Goal: Information Seeking & Learning: Learn about a topic

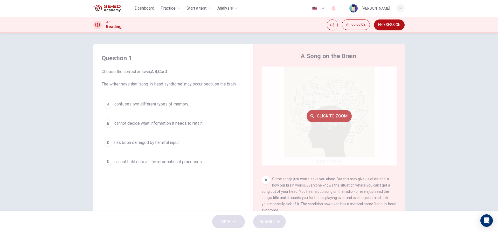
click at [318, 112] on button "Click to Zoom" at bounding box center [329, 116] width 45 height 12
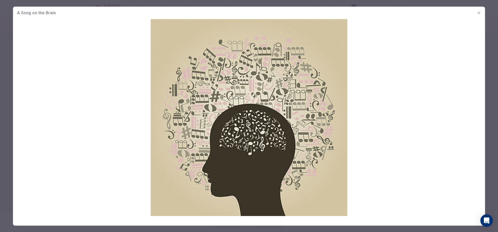
click at [476, 16] on div "A Song on the Brain" at bounding box center [249, 12] width 472 height 12
click at [478, 13] on icon "button" at bounding box center [479, 13] width 4 height 4
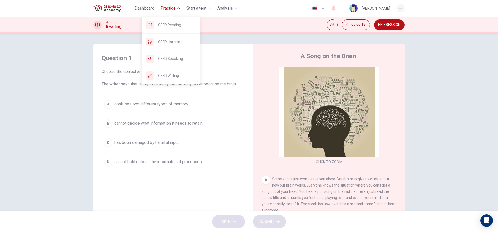
click at [167, 11] on button "Practice" at bounding box center [171, 8] width 24 height 9
click at [174, 31] on div "CEFR Reading" at bounding box center [171, 25] width 58 height 17
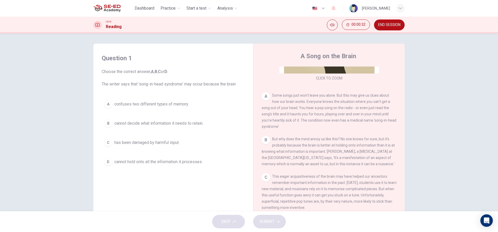
scroll to position [78, 0]
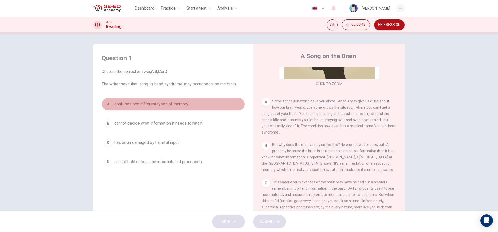
click at [109, 107] on div "A" at bounding box center [108, 104] width 8 height 8
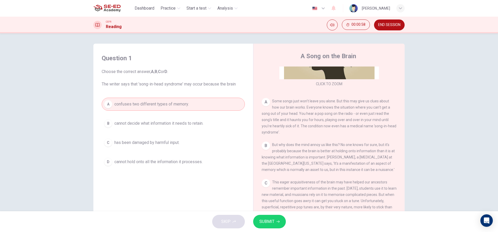
click at [277, 215] on button "SUBMIT" at bounding box center [269, 221] width 33 height 13
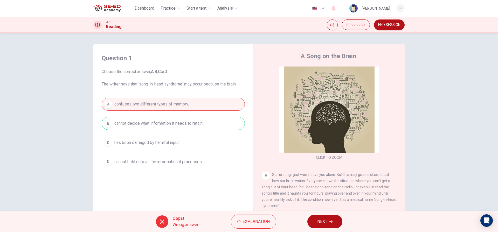
scroll to position [0, 0]
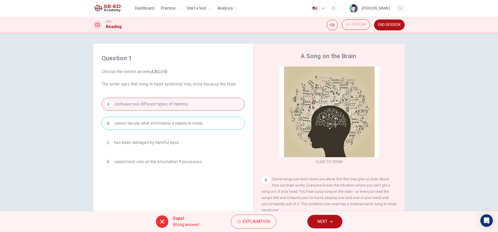
click at [328, 225] on button "NEXT" at bounding box center [325, 221] width 35 height 13
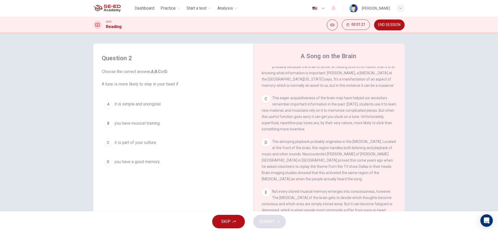
scroll to position [163, 0]
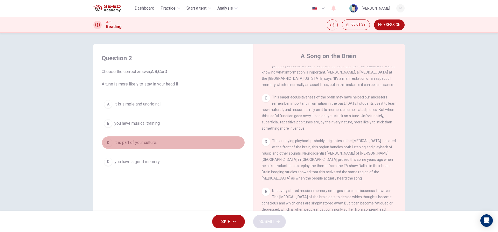
click at [110, 141] on div "C" at bounding box center [108, 142] width 8 height 8
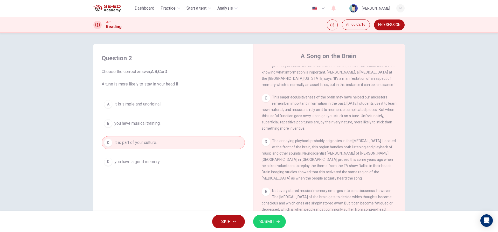
click at [181, 90] on div "Question 2 Choose the correct answer, A , B , C or D . A tune is more likely to…" at bounding box center [174, 111] width 152 height 125
click at [193, 112] on div "A it is simple and unoriginal. B you have musical training. C it is part of you…" at bounding box center [173, 133] width 143 height 71
click at [174, 106] on button "A it is simple and unoriginal." at bounding box center [173, 104] width 143 height 13
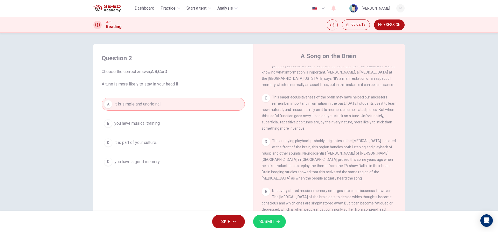
click at [262, 220] on span "SUBMIT" at bounding box center [267, 221] width 15 height 7
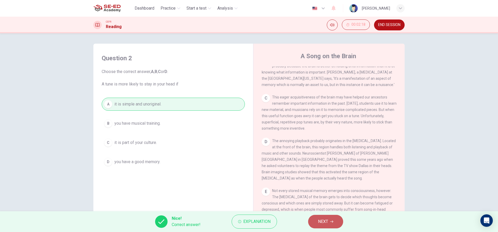
click at [333, 227] on button "NEXT" at bounding box center [325, 221] width 35 height 13
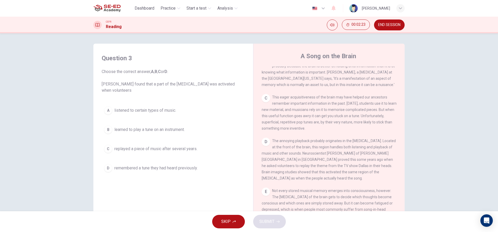
click at [182, 158] on div "A listened to certain types of music. B learned to play a tune on an instrument…" at bounding box center [173, 139] width 143 height 71
click at [190, 150] on span "replayed a piece of music after several years." at bounding box center [155, 149] width 83 height 6
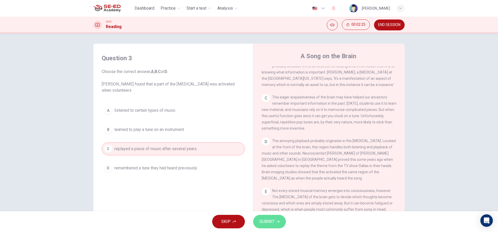
click at [258, 218] on button "SUBMIT" at bounding box center [269, 221] width 33 height 13
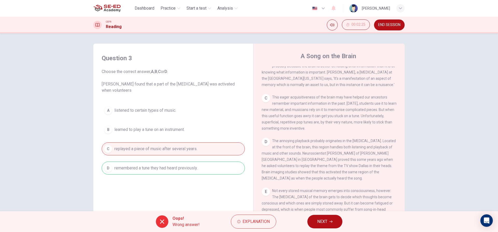
click at [330, 220] on button "NEXT" at bounding box center [325, 221] width 35 height 13
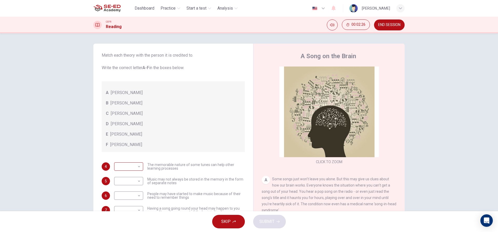
scroll to position [29, 0]
click at [127, 164] on body "This site uses cookies, as explained in our Privacy Policy . If you agree to th…" at bounding box center [249, 116] width 498 height 232
click at [196, 154] on div at bounding box center [249, 116] width 498 height 232
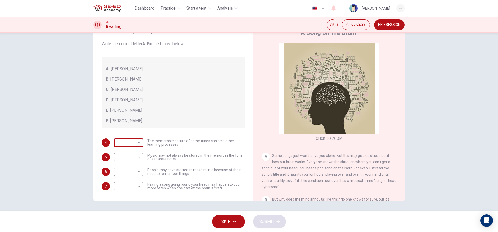
click at [139, 144] on body "This site uses cookies, as explained in our Privacy Policy . If you agree to th…" at bounding box center [249, 116] width 498 height 232
click at [138, 161] on li "B" at bounding box center [127, 159] width 29 height 8
type input "B"
click at [135, 156] on body "This site uses cookies, as explained in our Privacy Policy . If you agree to th…" at bounding box center [249, 116] width 498 height 232
click at [134, 165] on li "A" at bounding box center [127, 165] width 29 height 8
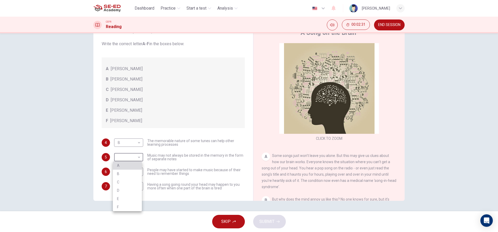
type input "A"
click at [134, 173] on body "This site uses cookies, as explained in our Privacy Policy . If you agree to th…" at bounding box center [249, 116] width 498 height 232
click at [132, 214] on li "E" at bounding box center [127, 213] width 29 height 8
type input "E"
drag, startPoint x: 129, startPoint y: 185, endPoint x: 130, endPoint y: 196, distance: 11.4
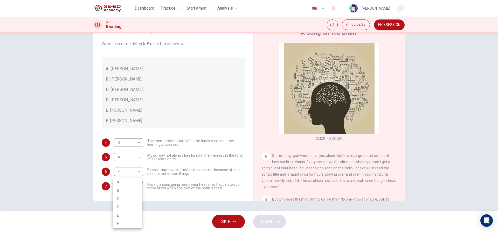
click at [130, 185] on body "This site uses cookies, as explained in our Privacy Policy . If you agree to th…" at bounding box center [249, 116] width 498 height 232
click at [128, 200] on li "C" at bounding box center [127, 198] width 29 height 8
type input "C"
click at [267, 223] on span "SUBMIT" at bounding box center [267, 221] width 15 height 7
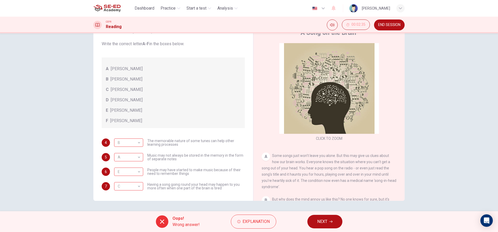
click at [316, 226] on button "NEXT" at bounding box center [325, 221] width 35 height 13
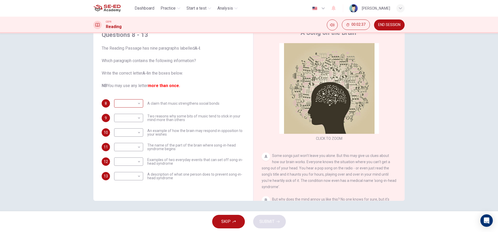
click at [128, 101] on body "This site uses cookies, as explained in our Privacy Policy . If you agree to th…" at bounding box center [249, 116] width 498 height 232
click at [136, 103] on div at bounding box center [249, 116] width 498 height 232
click at [129, 101] on body "This site uses cookies, as explained in our Privacy Policy . If you agree to th…" at bounding box center [249, 116] width 498 height 232
click at [137, 138] on li "D" at bounding box center [127, 136] width 29 height 8
type input "D"
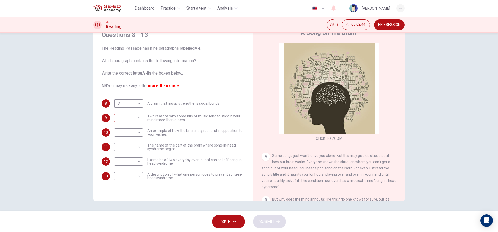
click at [134, 117] on body "This site uses cookies, as explained in our Privacy Policy . If you agree to th…" at bounding box center [249, 116] width 498 height 232
click at [133, 160] on li "E" at bounding box center [127, 159] width 29 height 8
type input "E"
click at [132, 131] on body "This site uses cookies, as explained in our Privacy Policy . If you agree to th…" at bounding box center [249, 116] width 498 height 232
click at [131, 203] on li "I" at bounding box center [127, 207] width 29 height 8
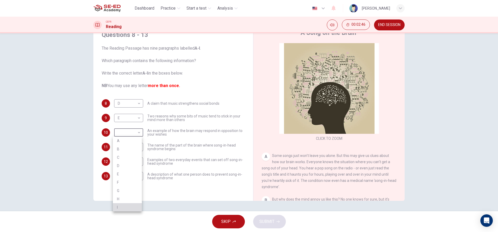
type input "I"
click at [134, 141] on body "This site uses cookies, as explained in our Privacy Policy . If you agree to th…" at bounding box center [249, 116] width 498 height 232
click at [127, 189] on li "E" at bounding box center [127, 188] width 29 height 8
type input "E"
click at [129, 163] on body "This site uses cookies, as explained in our Privacy Policy . If you agree to th…" at bounding box center [249, 116] width 498 height 232
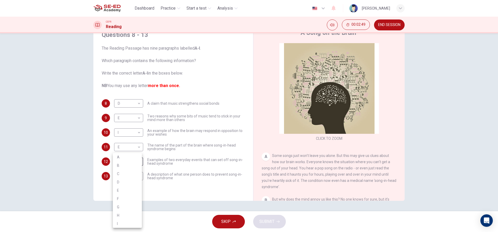
click at [129, 203] on li "G" at bounding box center [127, 207] width 29 height 8
type input "G"
click at [133, 174] on body "This site uses cookies, as explained in our Privacy Policy . If you agree to th…" at bounding box center [249, 116] width 498 height 232
click at [125, 166] on li "B" at bounding box center [127, 165] width 29 height 8
type input "B"
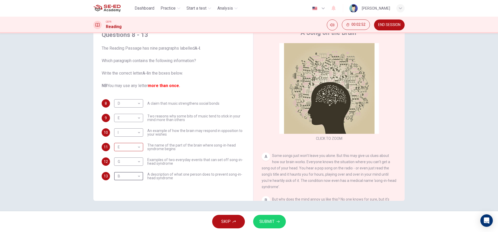
click at [134, 143] on body "This site uses cookies, as explained in our Privacy Policy . If you agree to th…" at bounding box center [249, 116] width 498 height 232
click at [130, 194] on li "F" at bounding box center [127, 197] width 29 height 8
type input "F"
click at [265, 220] on span "SUBMIT" at bounding box center [267, 221] width 15 height 7
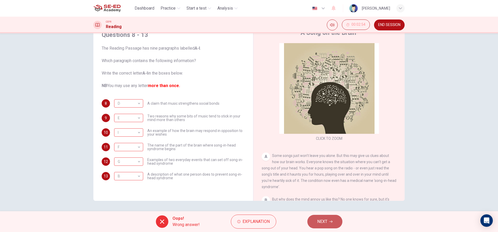
click at [317, 222] on button "NEXT" at bounding box center [325, 221] width 35 height 13
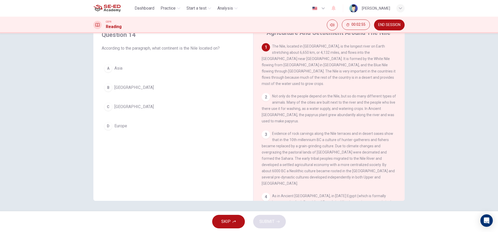
scroll to position [0, 0]
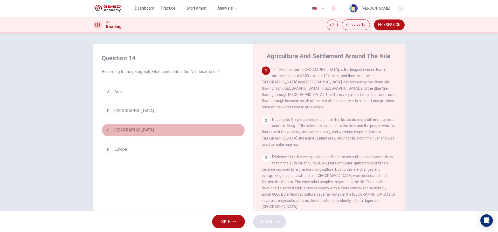
click at [126, 131] on button "C Africa" at bounding box center [173, 130] width 143 height 13
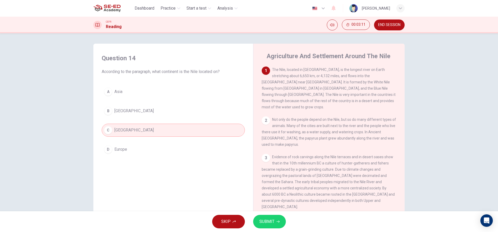
click at [269, 217] on button "SUBMIT" at bounding box center [269, 221] width 33 height 13
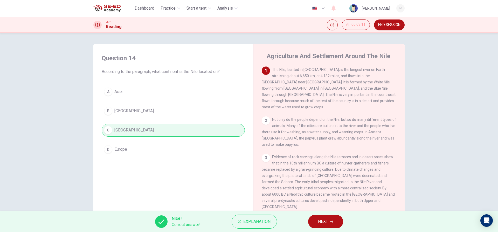
click at [338, 227] on button "NEXT" at bounding box center [325, 221] width 35 height 13
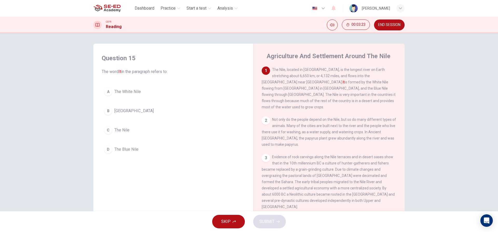
click at [130, 132] on button "C The Nile" at bounding box center [173, 130] width 143 height 13
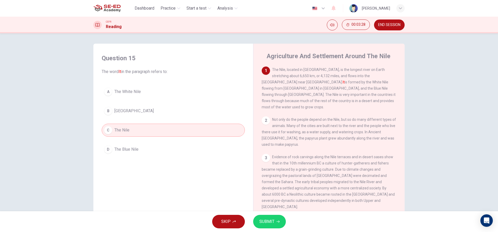
click at [145, 90] on button "A The White Nile" at bounding box center [173, 91] width 143 height 13
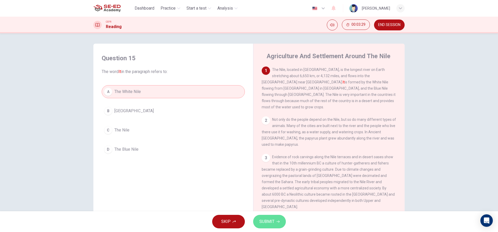
click at [260, 224] on span "SUBMIT" at bounding box center [267, 221] width 15 height 7
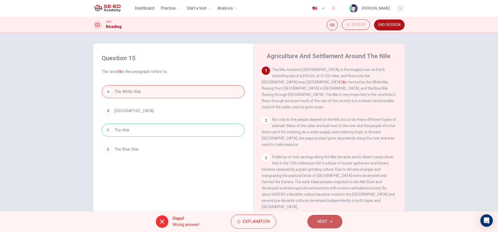
click at [338, 219] on button "NEXT" at bounding box center [325, 221] width 35 height 13
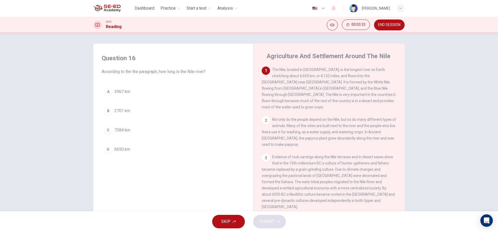
click at [155, 148] on button "D 6650 km" at bounding box center [173, 149] width 143 height 13
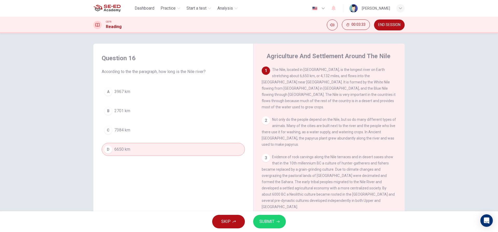
click at [281, 220] on button "SUBMIT" at bounding box center [269, 221] width 33 height 13
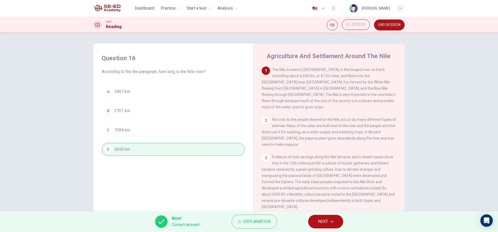
click at [325, 220] on span "NEXT" at bounding box center [323, 221] width 10 height 7
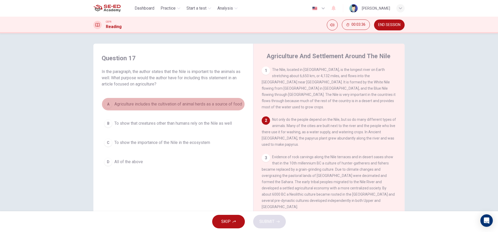
click at [166, 107] on span "Agriculture includes the cultivation of animal herds as a source of food" at bounding box center [178, 104] width 128 height 6
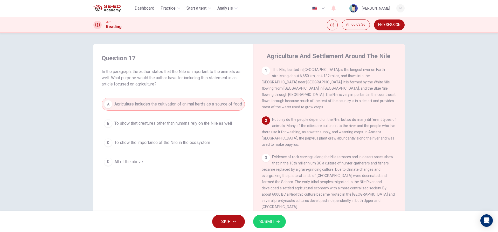
click at [262, 224] on span "SUBMIT" at bounding box center [267, 221] width 15 height 7
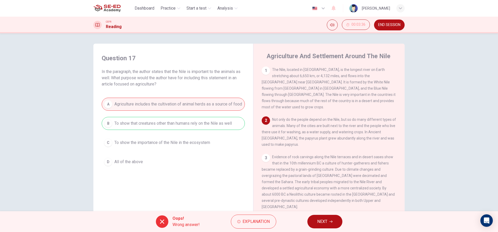
click at [319, 219] on span "NEXT" at bounding box center [322, 221] width 10 height 7
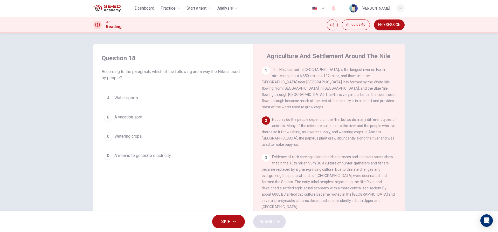
click at [154, 142] on button "C Watering crops" at bounding box center [173, 136] width 143 height 13
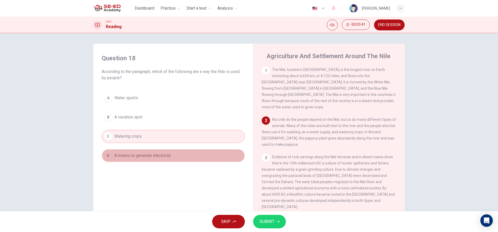
click at [204, 156] on button "D A means to generate electricity" at bounding box center [173, 155] width 143 height 13
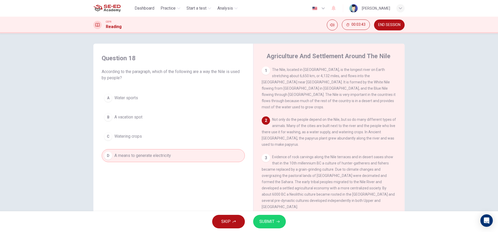
click at [182, 141] on button "C Watering crops" at bounding box center [173, 136] width 143 height 13
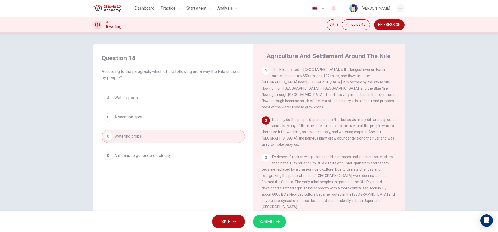
click at [273, 221] on span "SUBMIT" at bounding box center [267, 221] width 15 height 7
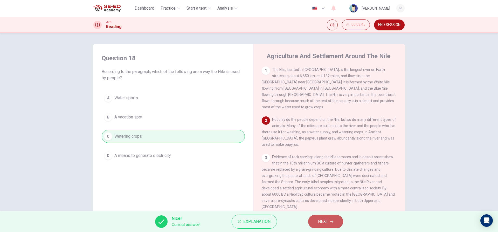
click at [323, 216] on button "NEXT" at bounding box center [325, 221] width 35 height 13
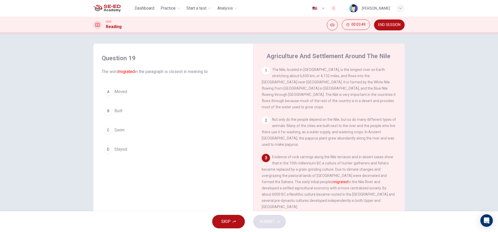
click at [202, 91] on button "A Moved" at bounding box center [173, 91] width 143 height 13
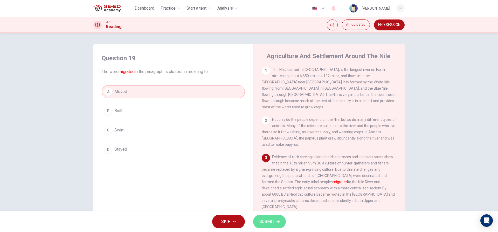
click at [276, 224] on button "SUBMIT" at bounding box center [269, 221] width 33 height 13
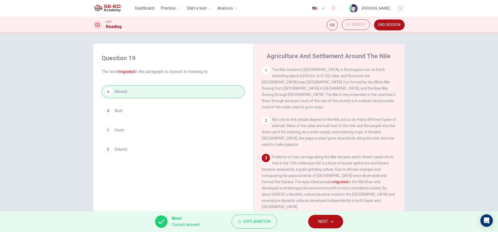
click at [315, 222] on button "NEXT" at bounding box center [325, 221] width 35 height 13
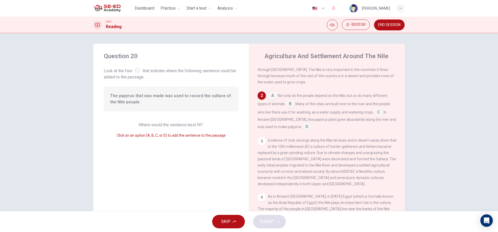
scroll to position [45, 0]
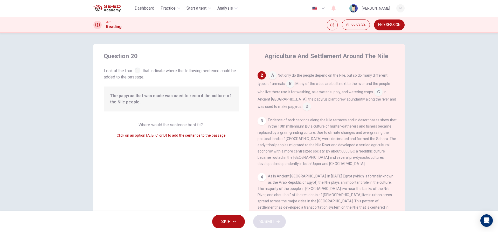
click at [272, 72] on input at bounding box center [273, 76] width 8 height 8
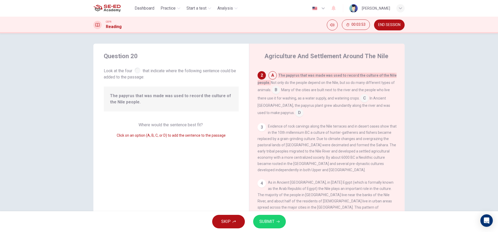
click at [276, 86] on input at bounding box center [276, 90] width 8 height 8
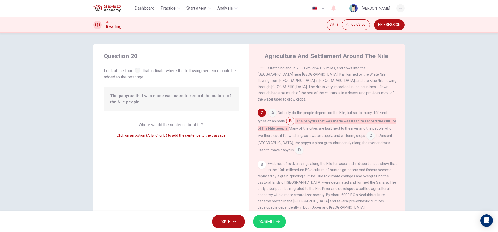
scroll to position [0, 0]
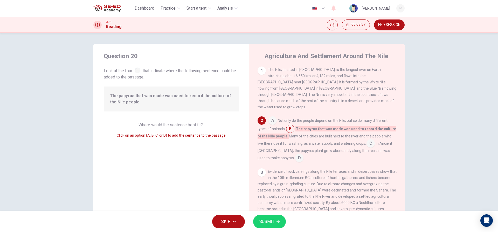
click at [262, 168] on div "3" at bounding box center [262, 172] width 8 height 8
click at [295, 154] on input at bounding box center [299, 158] width 8 height 8
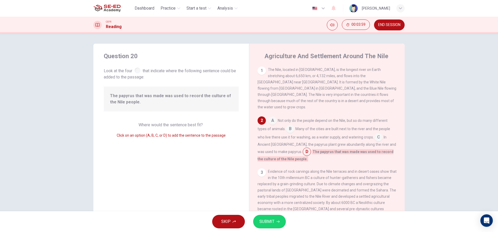
click at [378, 134] on input at bounding box center [378, 137] width 8 height 8
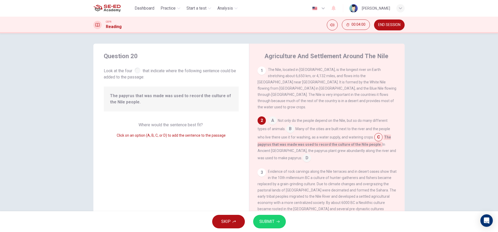
click at [270, 225] on button "SUBMIT" at bounding box center [269, 221] width 33 height 13
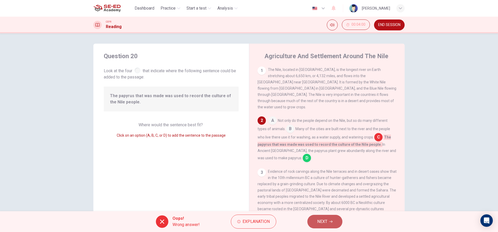
click at [332, 219] on button "NEXT" at bounding box center [325, 221] width 35 height 13
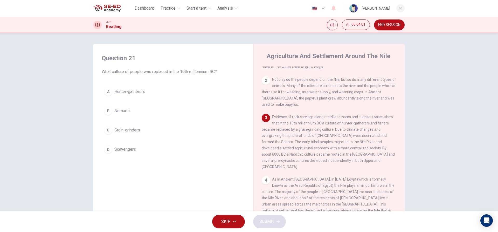
scroll to position [52, 0]
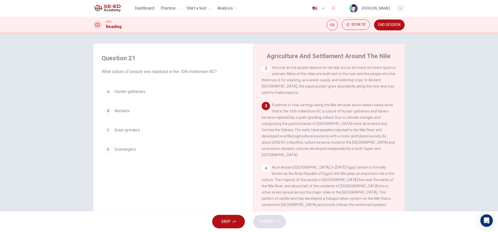
click at [131, 109] on button "B Nomads" at bounding box center [173, 110] width 143 height 13
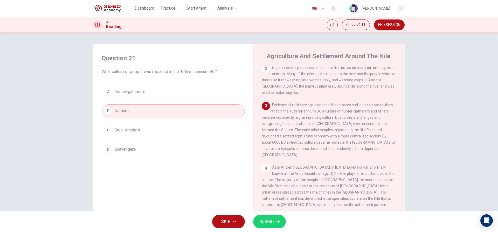
click at [143, 138] on div "A Hunter-gatherers B Nomads C Grain-grinders D Scavengers" at bounding box center [173, 120] width 143 height 71
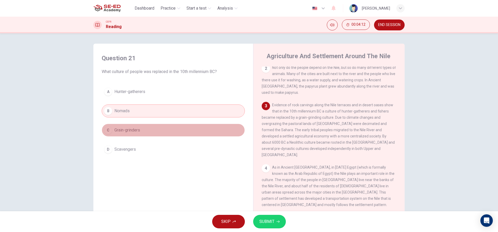
click at [123, 130] on span "Grain-grinders" at bounding box center [127, 130] width 26 height 6
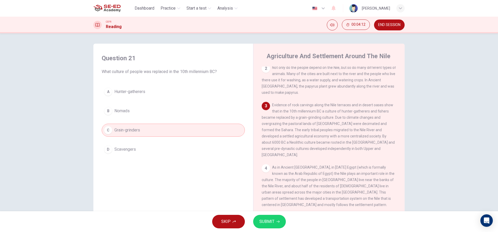
click at [270, 224] on span "SUBMIT" at bounding box center [267, 221] width 15 height 7
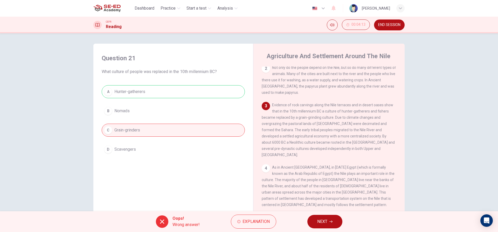
click at [325, 220] on span "NEXT" at bounding box center [322, 221] width 10 height 7
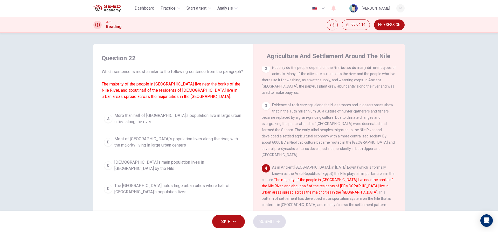
click at [105, 123] on div "A" at bounding box center [108, 118] width 8 height 8
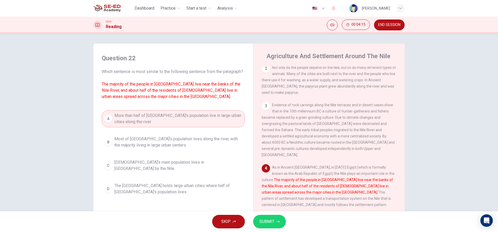
click at [267, 218] on span "SUBMIT" at bounding box center [267, 221] width 15 height 7
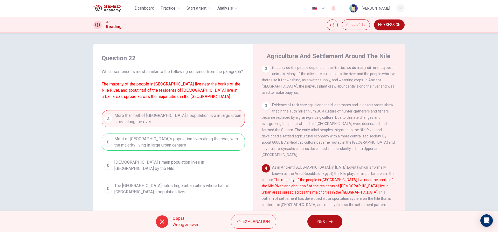
click at [314, 218] on button "NEXT" at bounding box center [325, 221] width 35 height 13
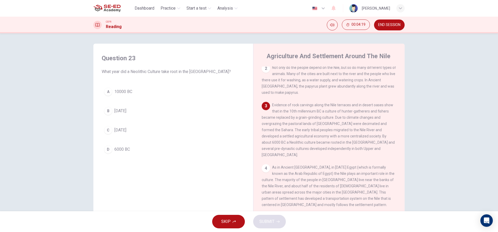
click at [114, 145] on button "D 6000 BC" at bounding box center [173, 149] width 143 height 13
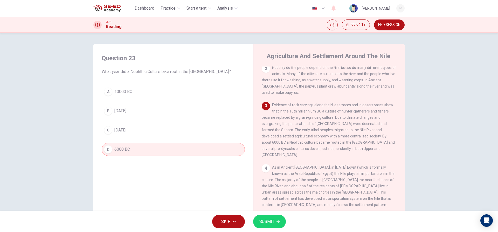
click at [276, 223] on button "SUBMIT" at bounding box center [269, 221] width 33 height 13
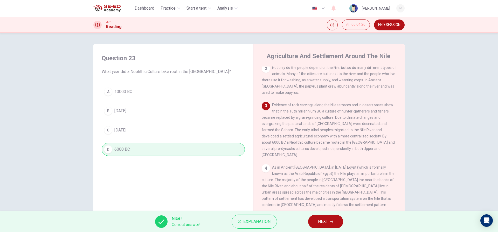
click at [330, 223] on button "NEXT" at bounding box center [325, 221] width 35 height 13
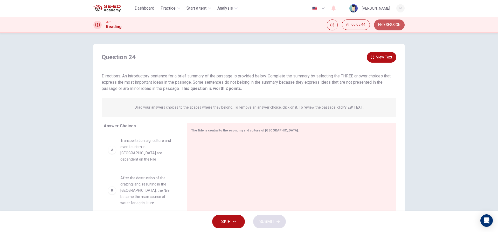
click at [392, 27] on span "END SESSION" at bounding box center [389, 25] width 22 height 4
